Goal: Navigation & Orientation: Find specific page/section

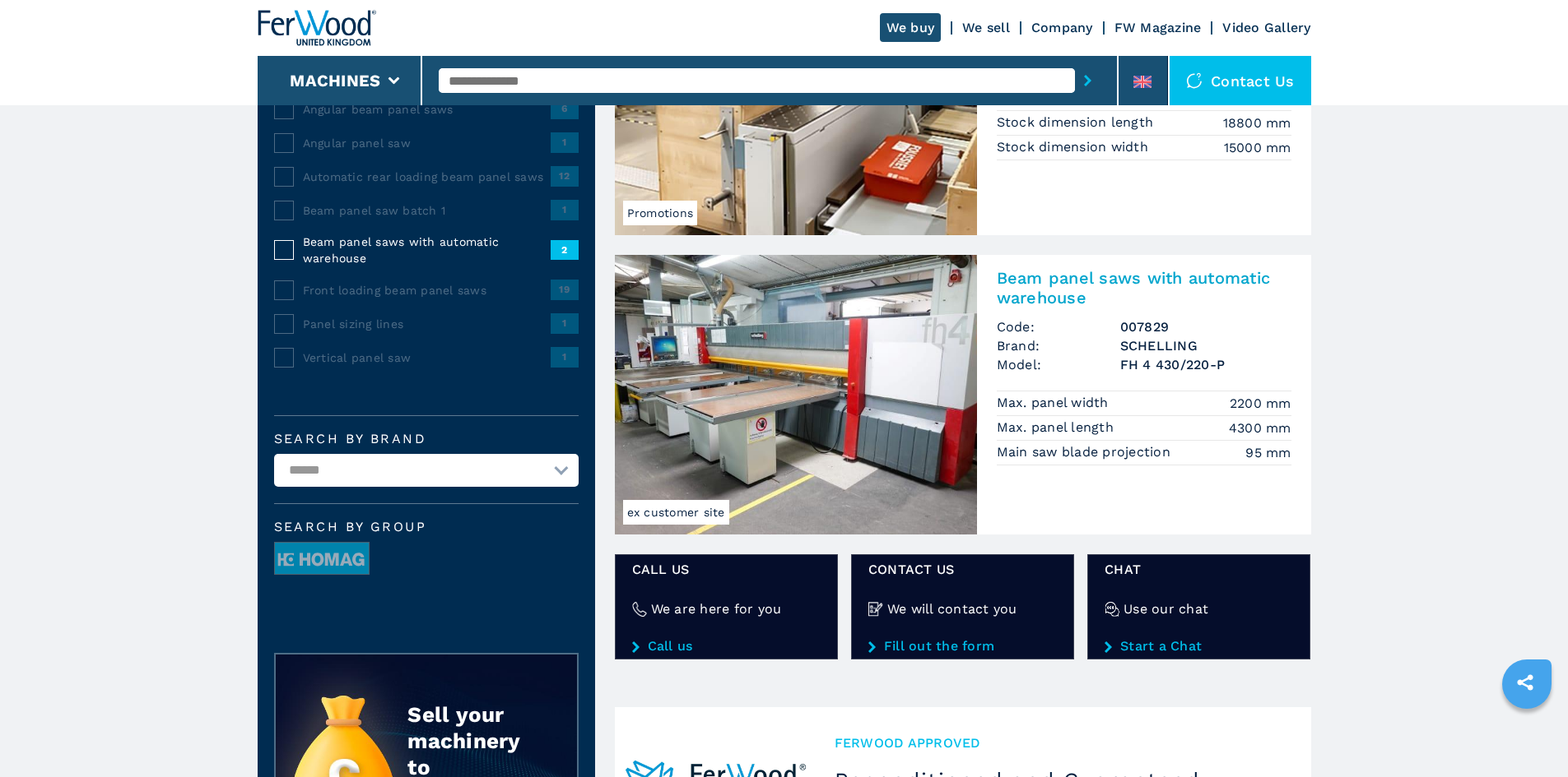
scroll to position [277, 0]
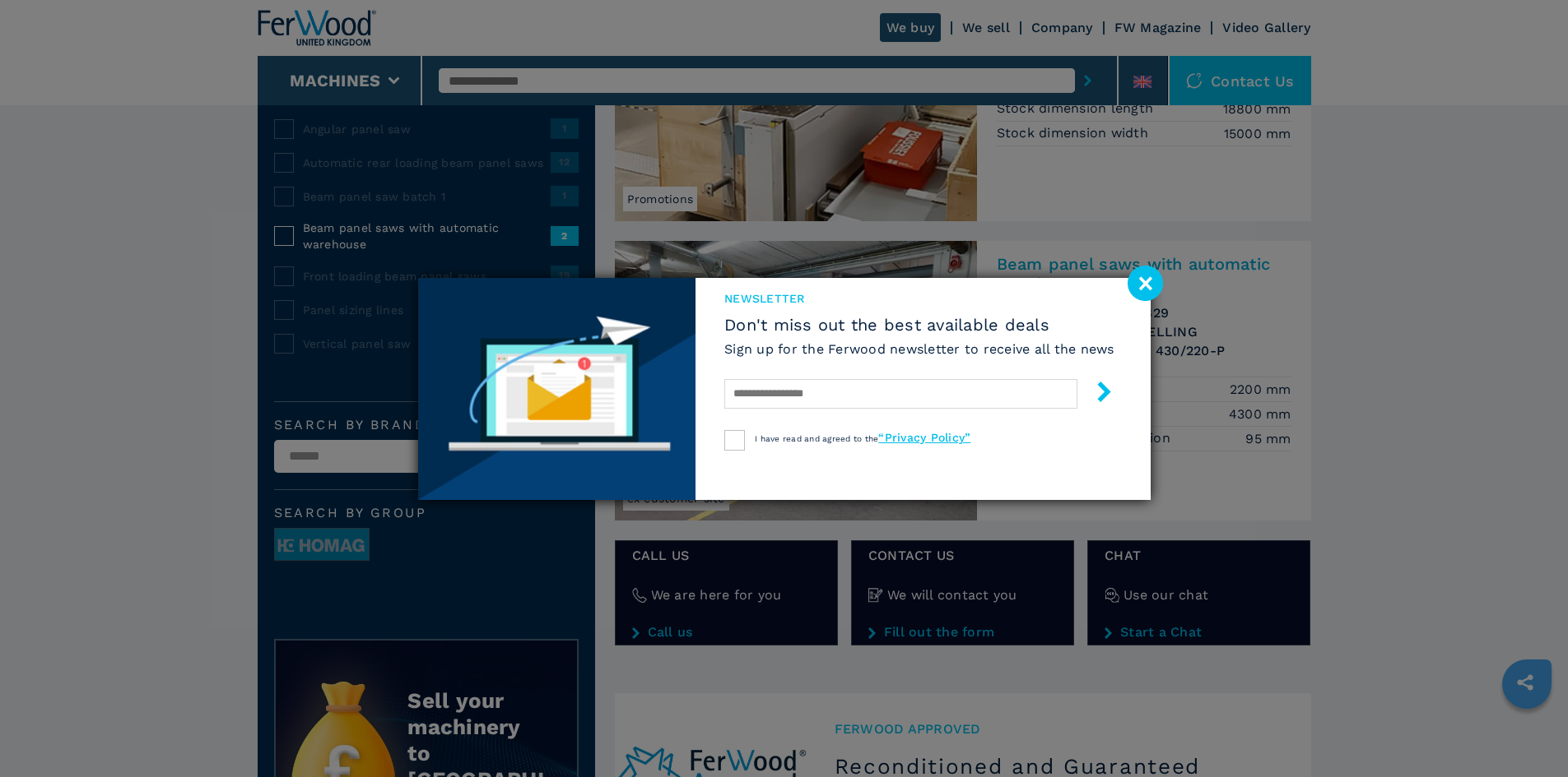
click at [1144, 283] on image at bounding box center [1145, 283] width 36 height 36
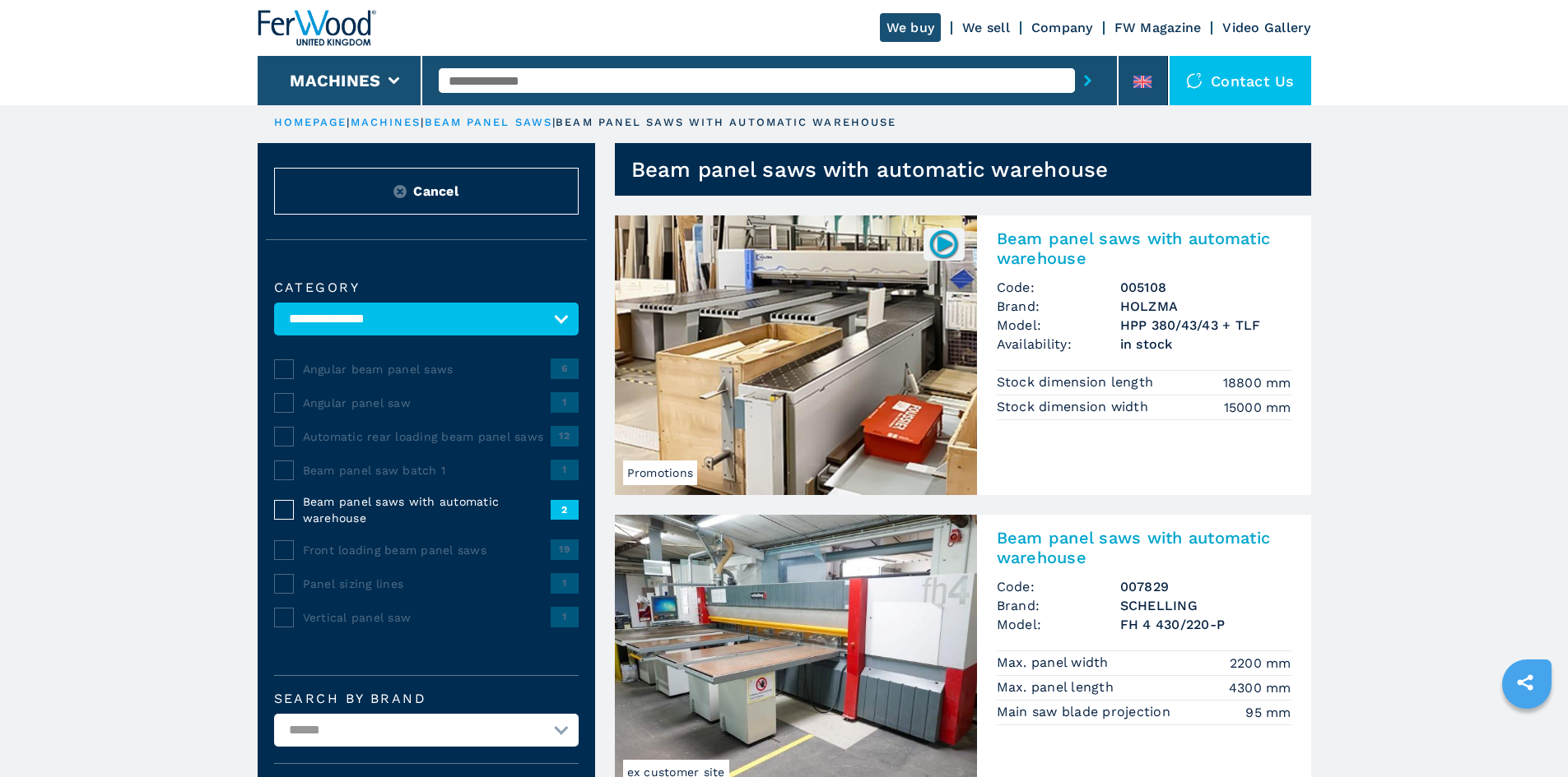
scroll to position [0, 0]
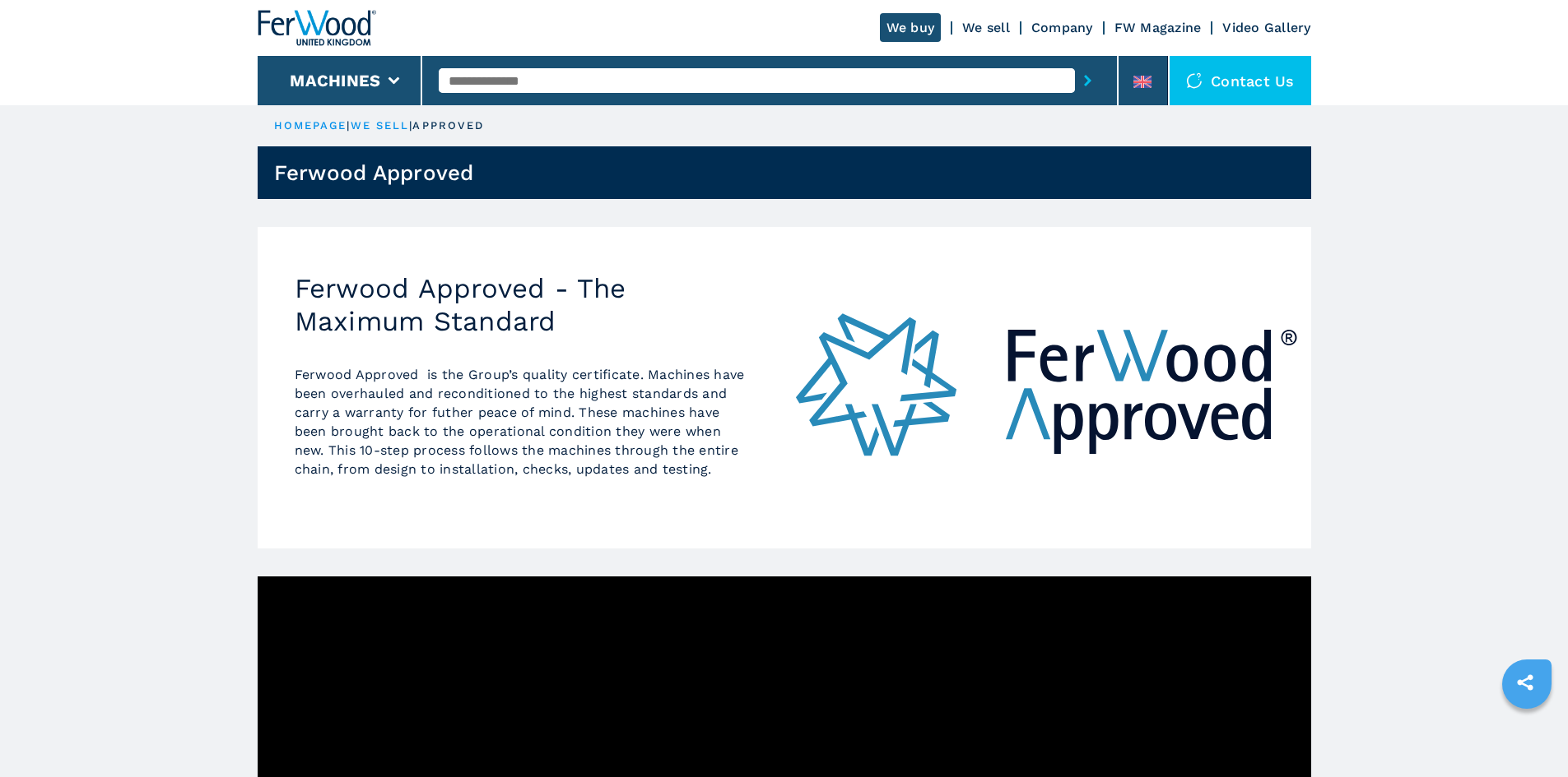
click at [391, 125] on link "we sell" at bounding box center [380, 125] width 59 height 12
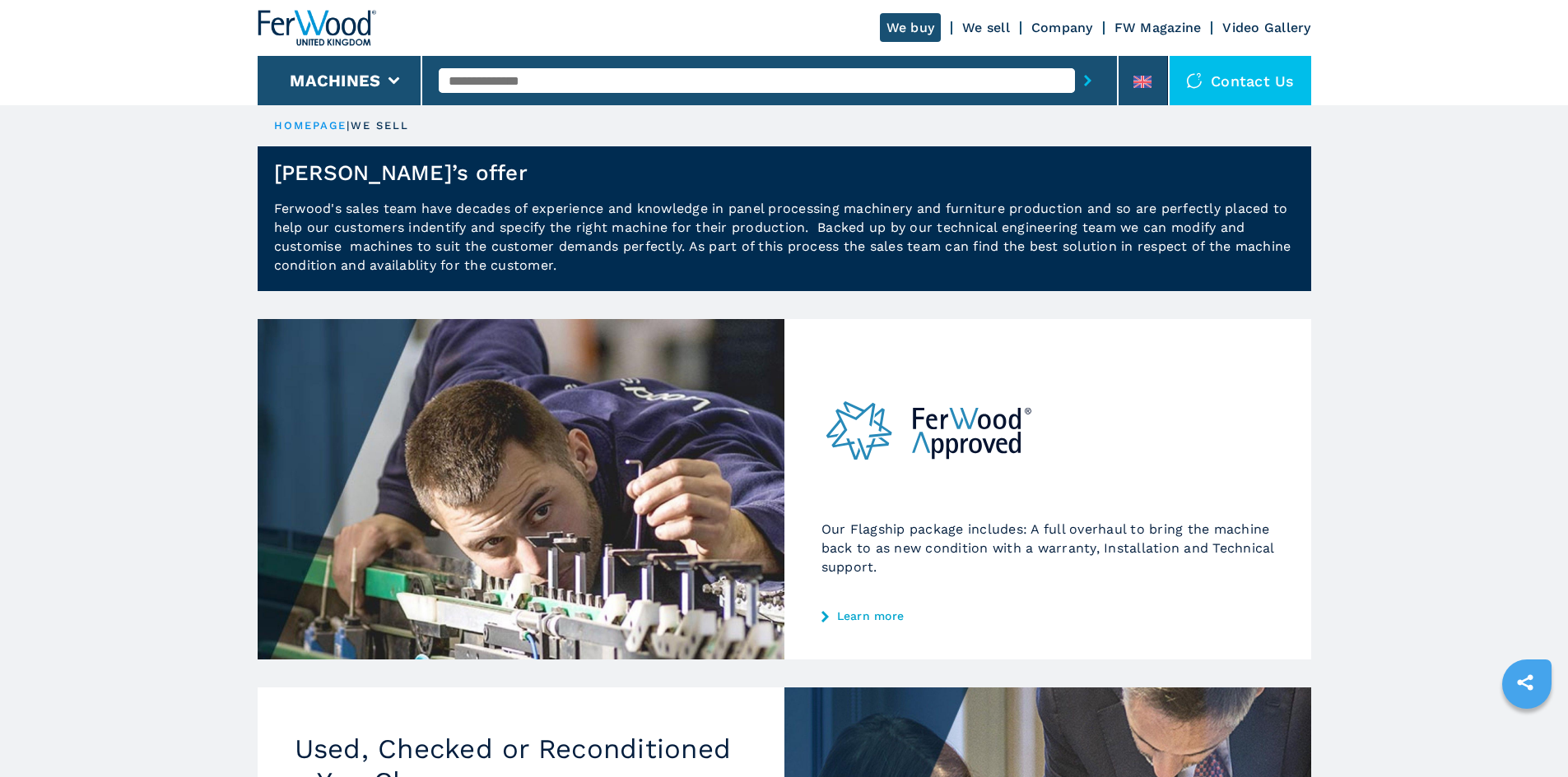
click at [977, 30] on link "We sell" at bounding box center [985, 28] width 48 height 16
